Goal: Register for event/course

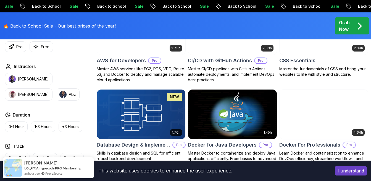
scroll to position [387, 0]
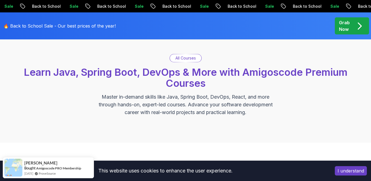
scroll to position [166, 0]
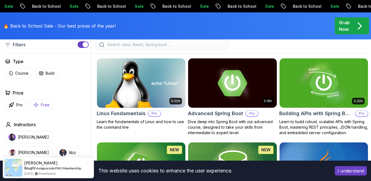
click at [38, 103] on icon "button" at bounding box center [36, 105] width 6 height 6
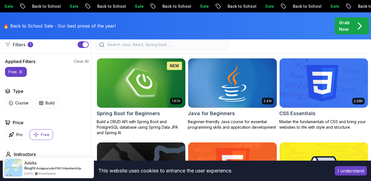
click at [207, 102] on img at bounding box center [232, 83] width 93 height 52
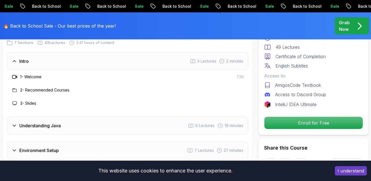
scroll to position [773, 0]
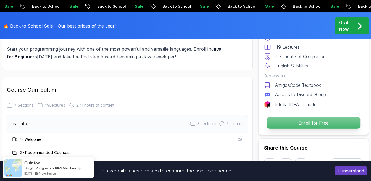
click at [311, 128] on p "Enroll for Free" at bounding box center [313, 123] width 93 height 12
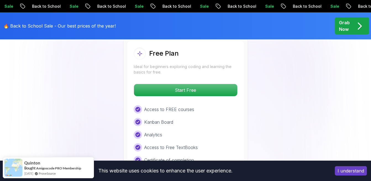
scroll to position [1137, 0]
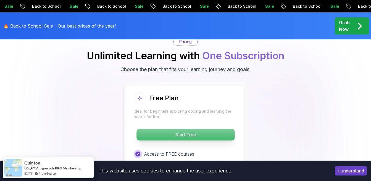
click at [213, 129] on p "Start Free" at bounding box center [185, 135] width 98 height 12
